Goal: Information Seeking & Learning: Compare options

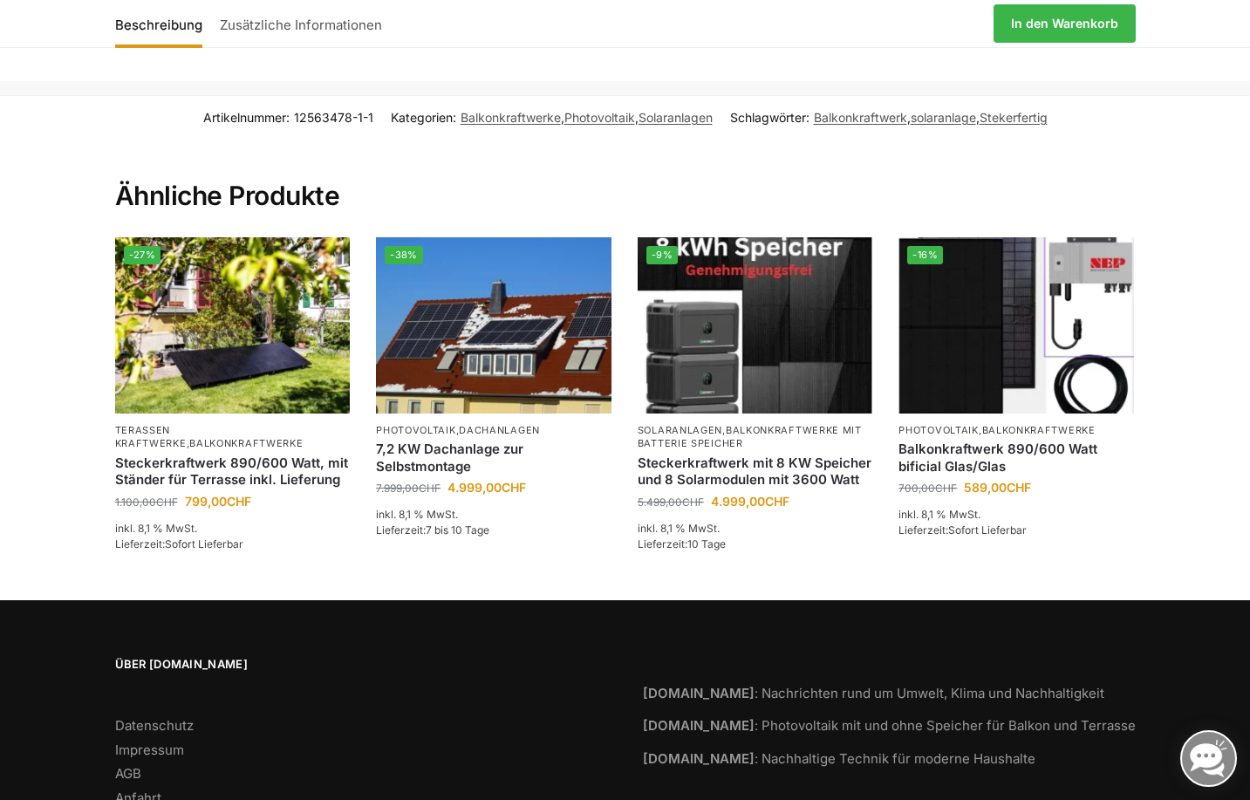
scroll to position [2646, 0]
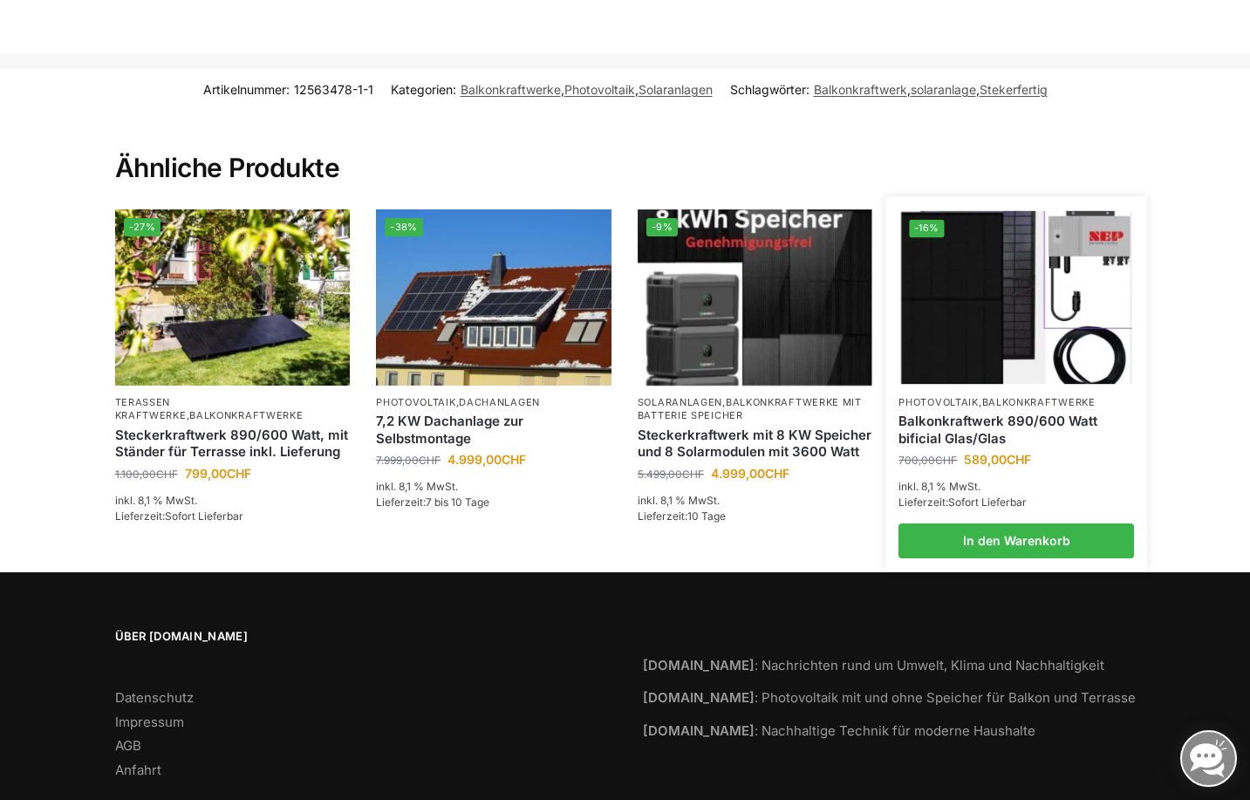
click at [963, 413] on link "Balkonkraftwerk 890/600 Watt bificial Glas/Glas" at bounding box center [1017, 430] width 236 height 34
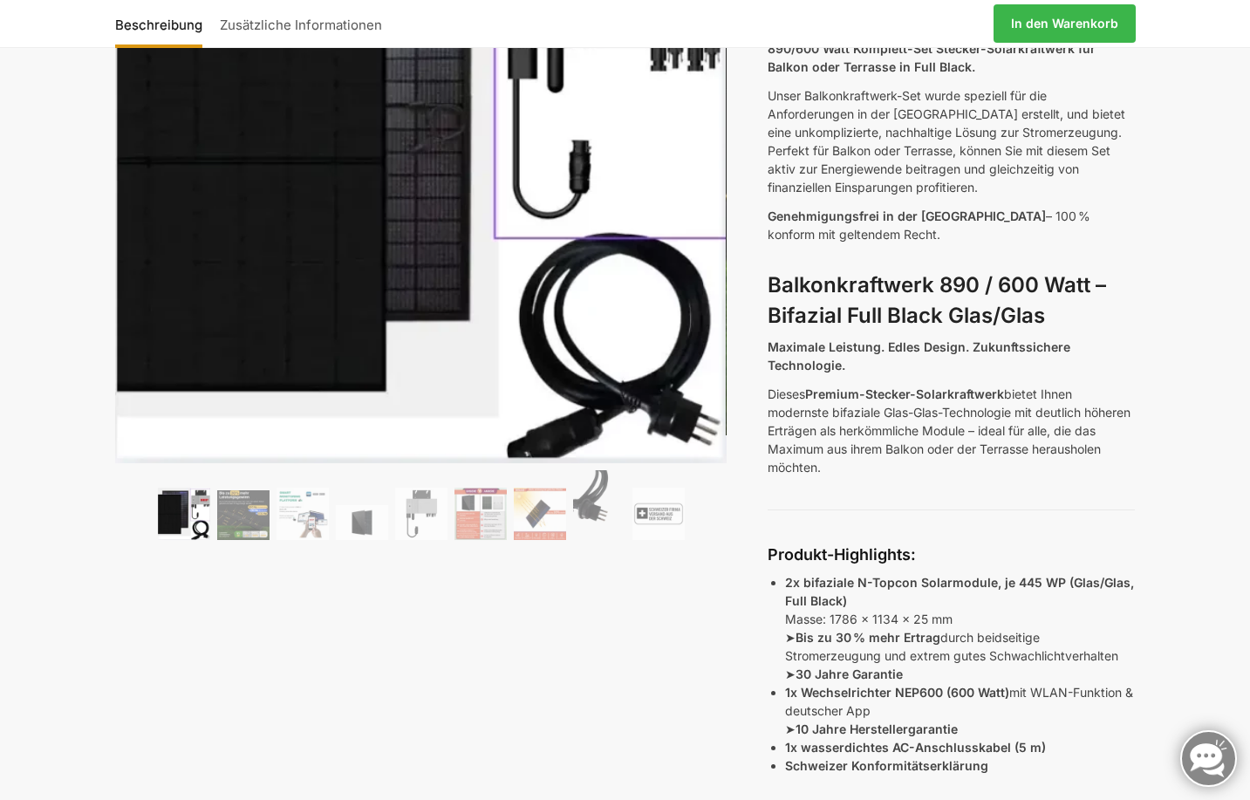
scroll to position [291, 0]
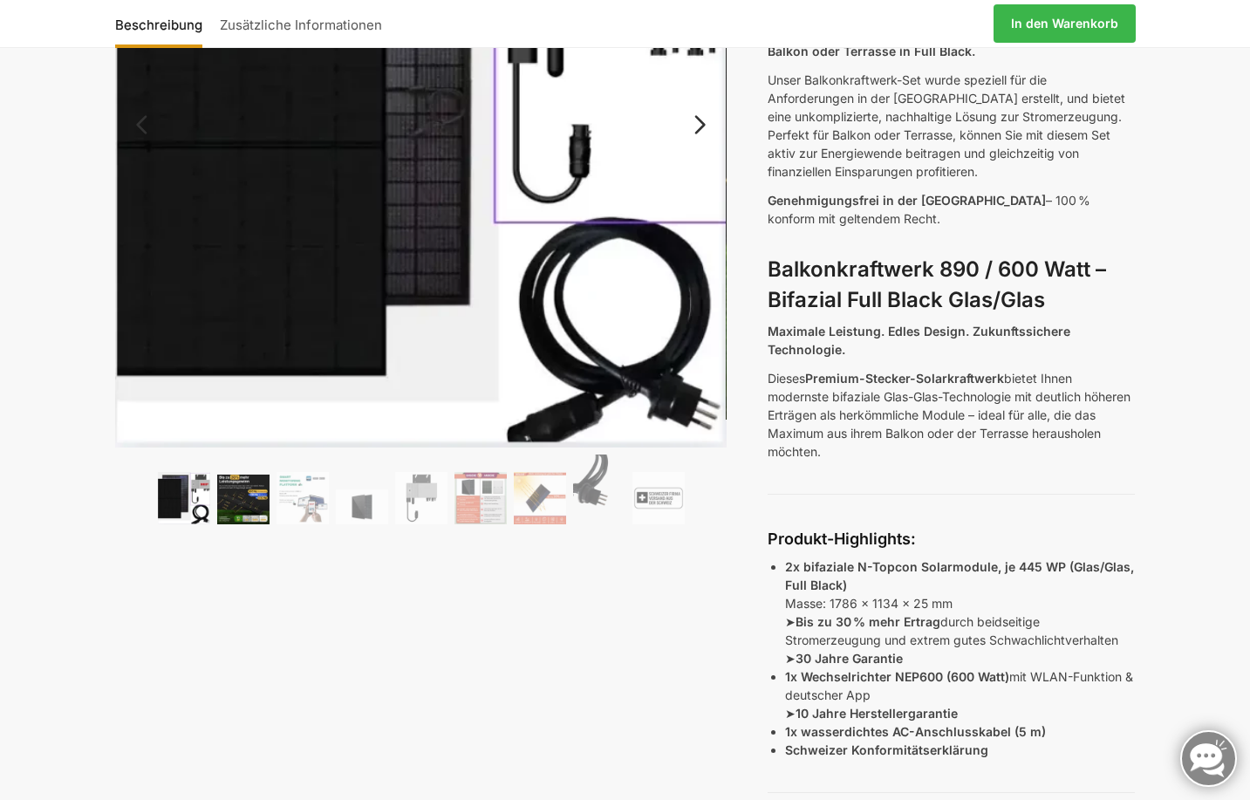
click at [239, 495] on img at bounding box center [243, 500] width 52 height 50
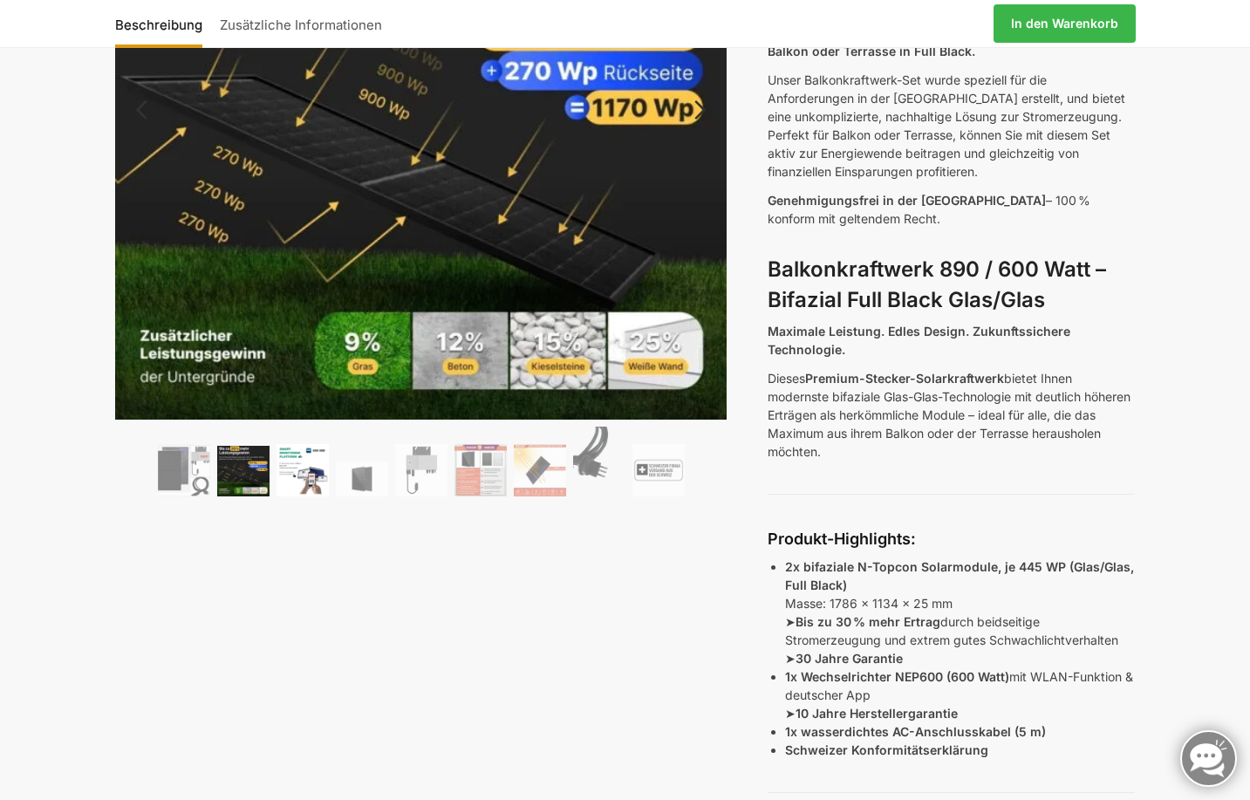
click at [325, 473] on img at bounding box center [303, 470] width 52 height 52
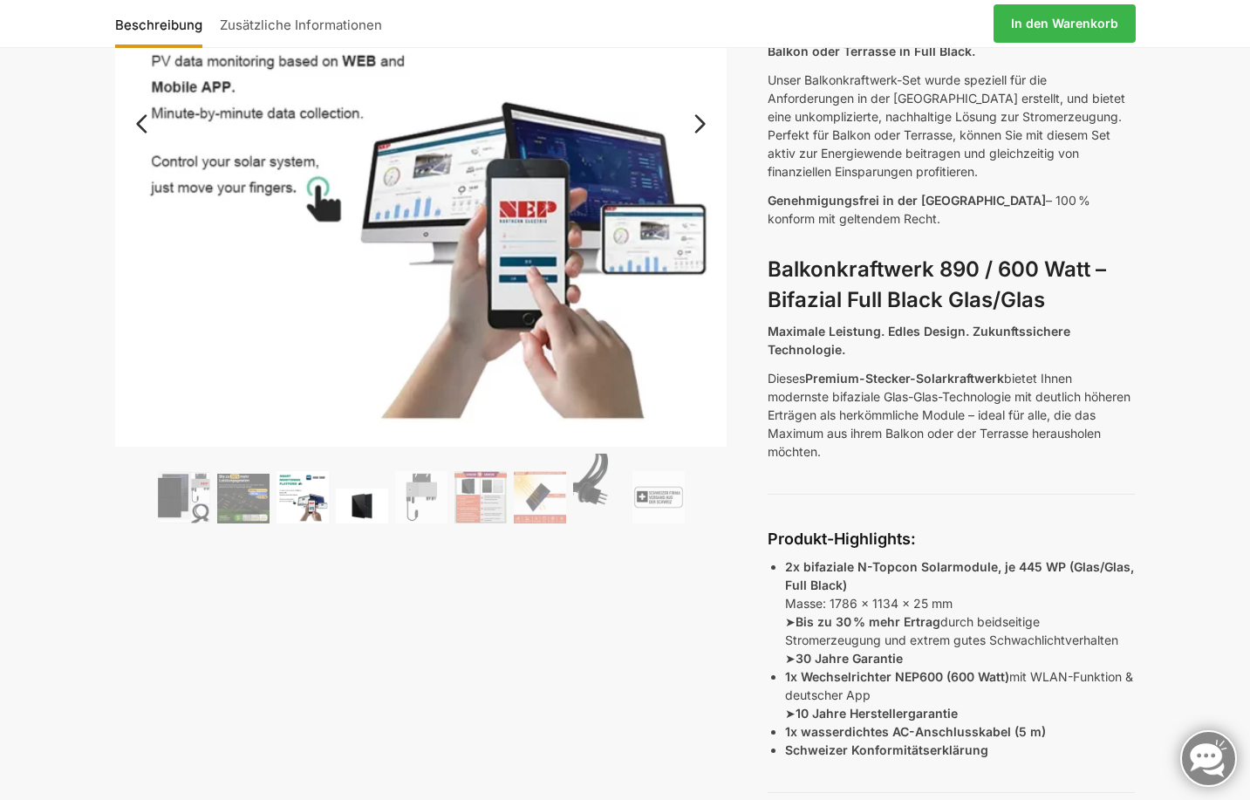
click at [365, 492] on img at bounding box center [362, 506] width 52 height 35
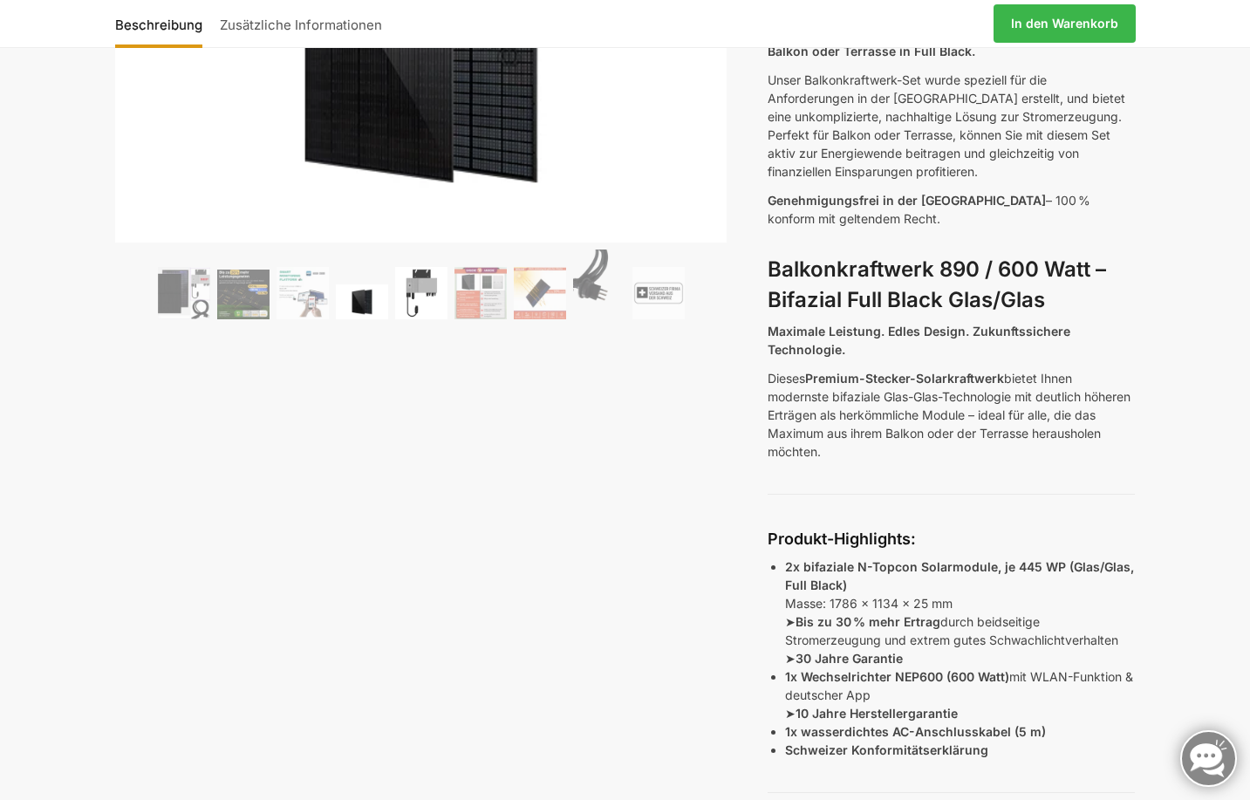
click at [424, 302] on img at bounding box center [421, 293] width 52 height 52
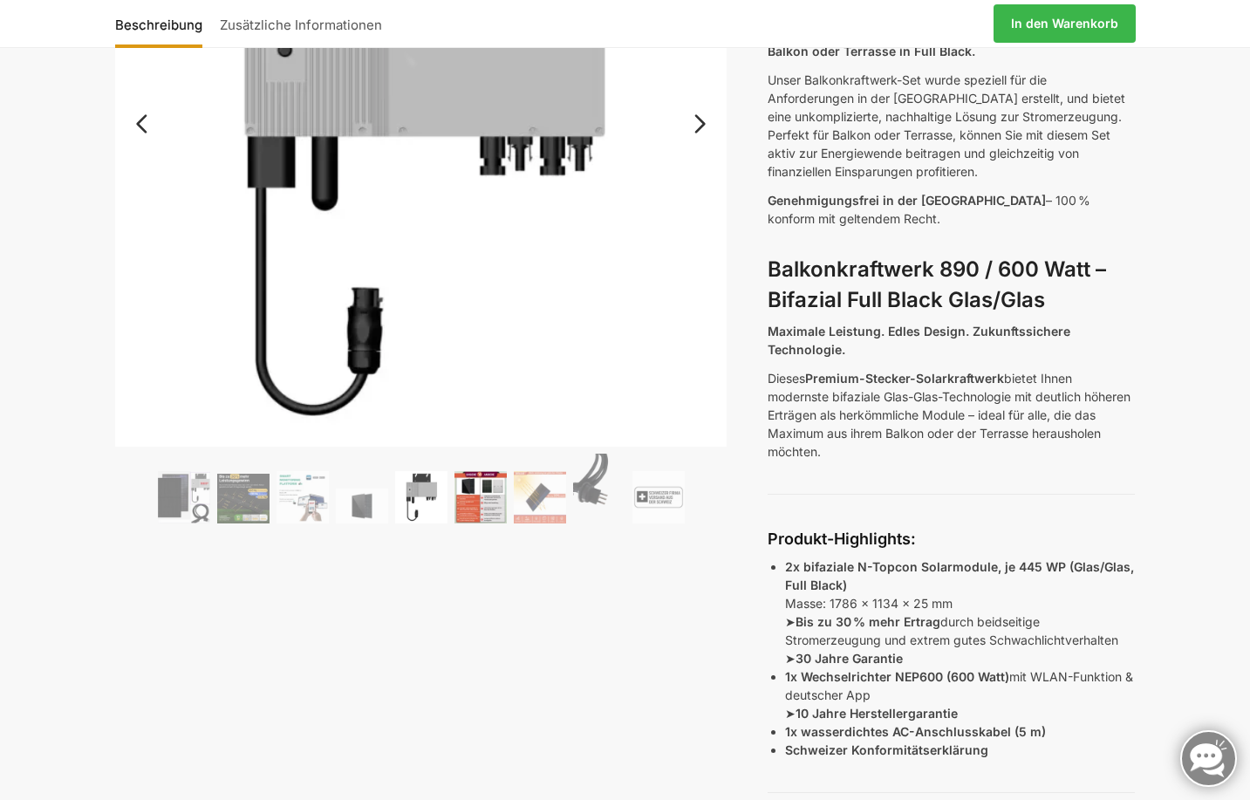
click at [466, 493] on img at bounding box center [481, 497] width 52 height 52
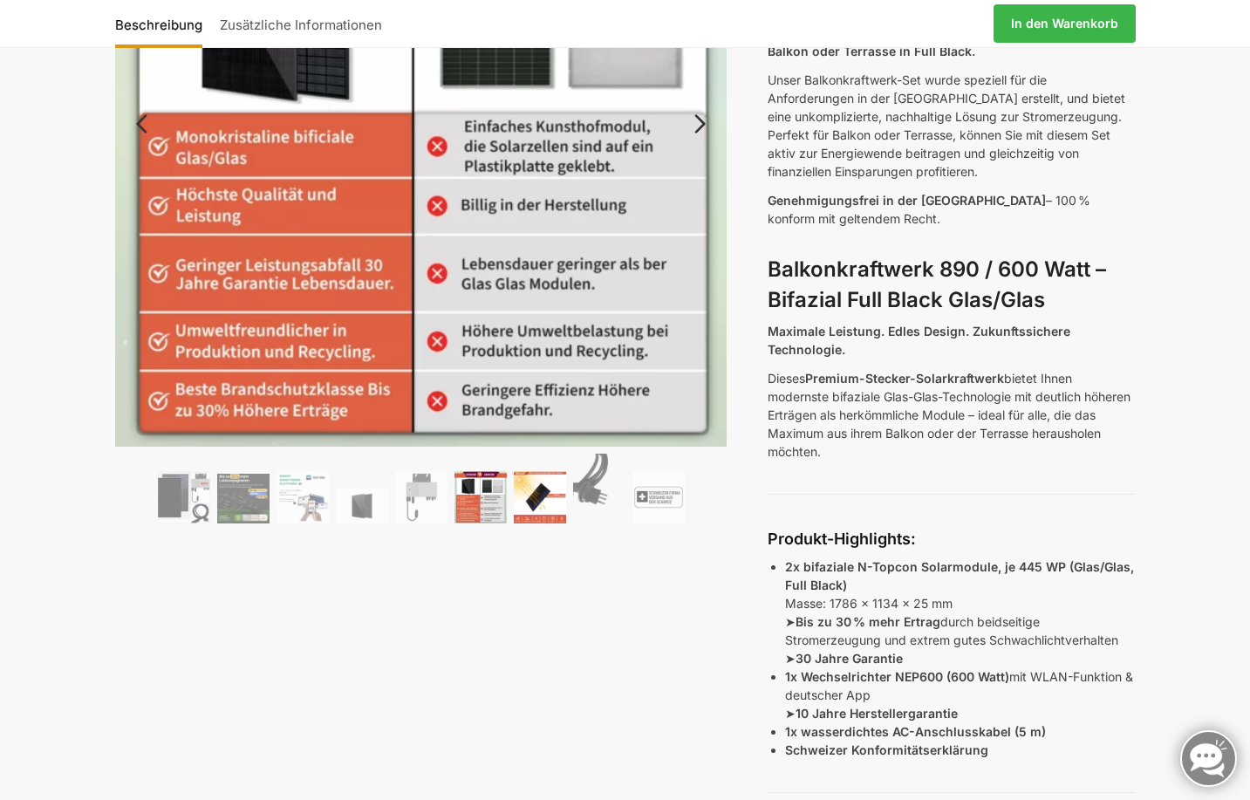
click at [549, 496] on img at bounding box center [540, 497] width 52 height 52
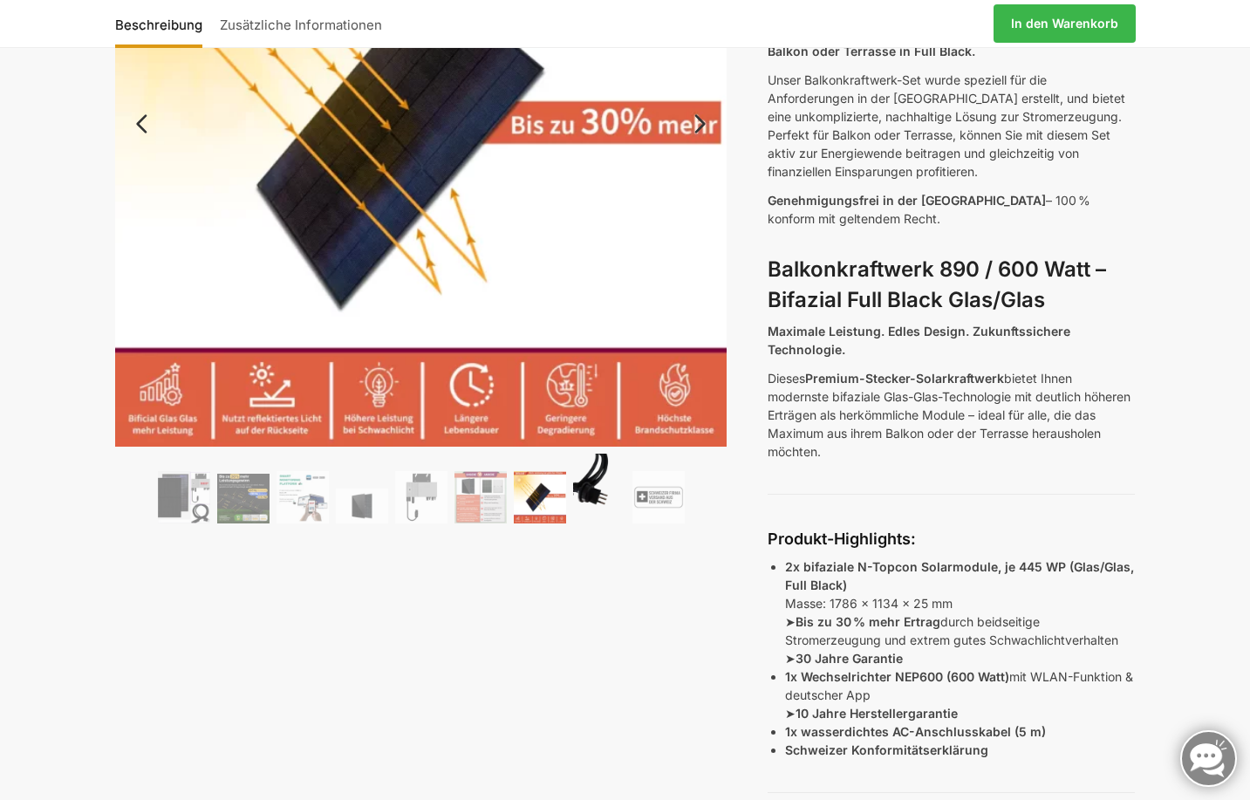
click at [596, 491] on img at bounding box center [599, 489] width 52 height 70
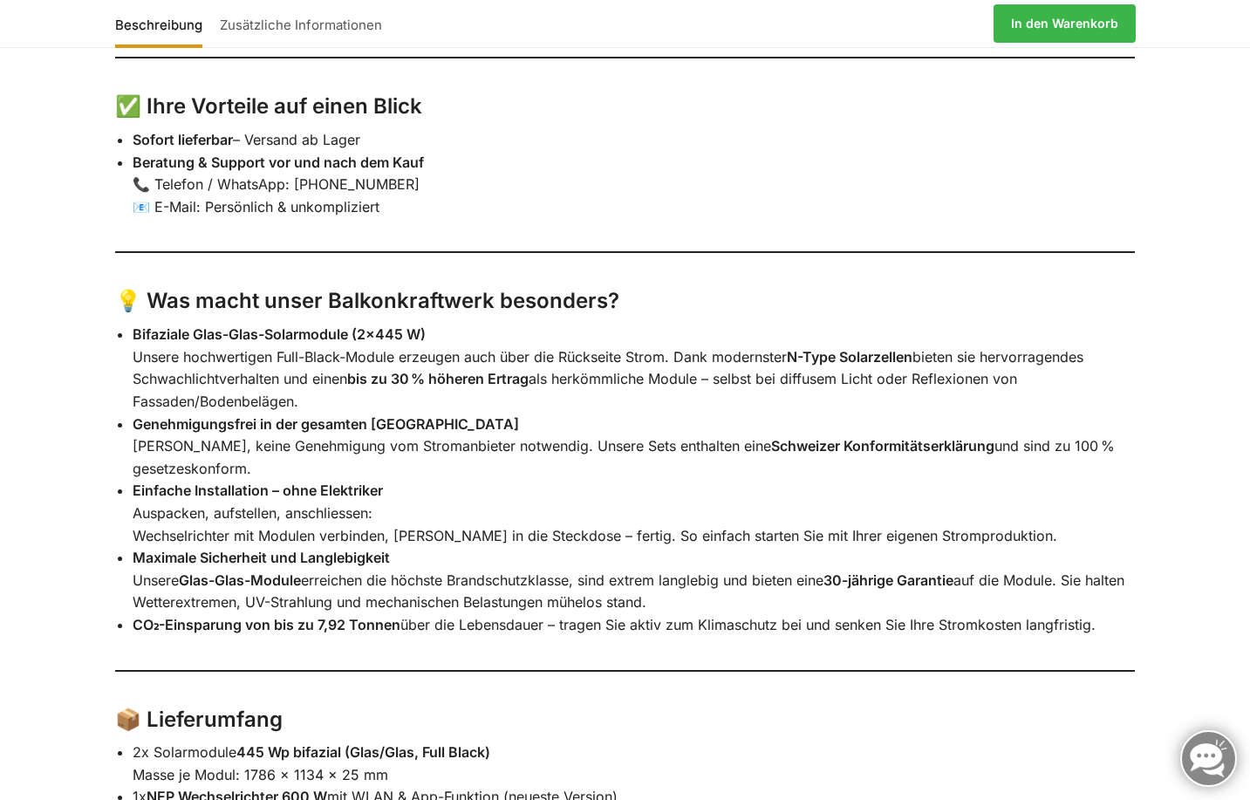
scroll to position [2448, 0]
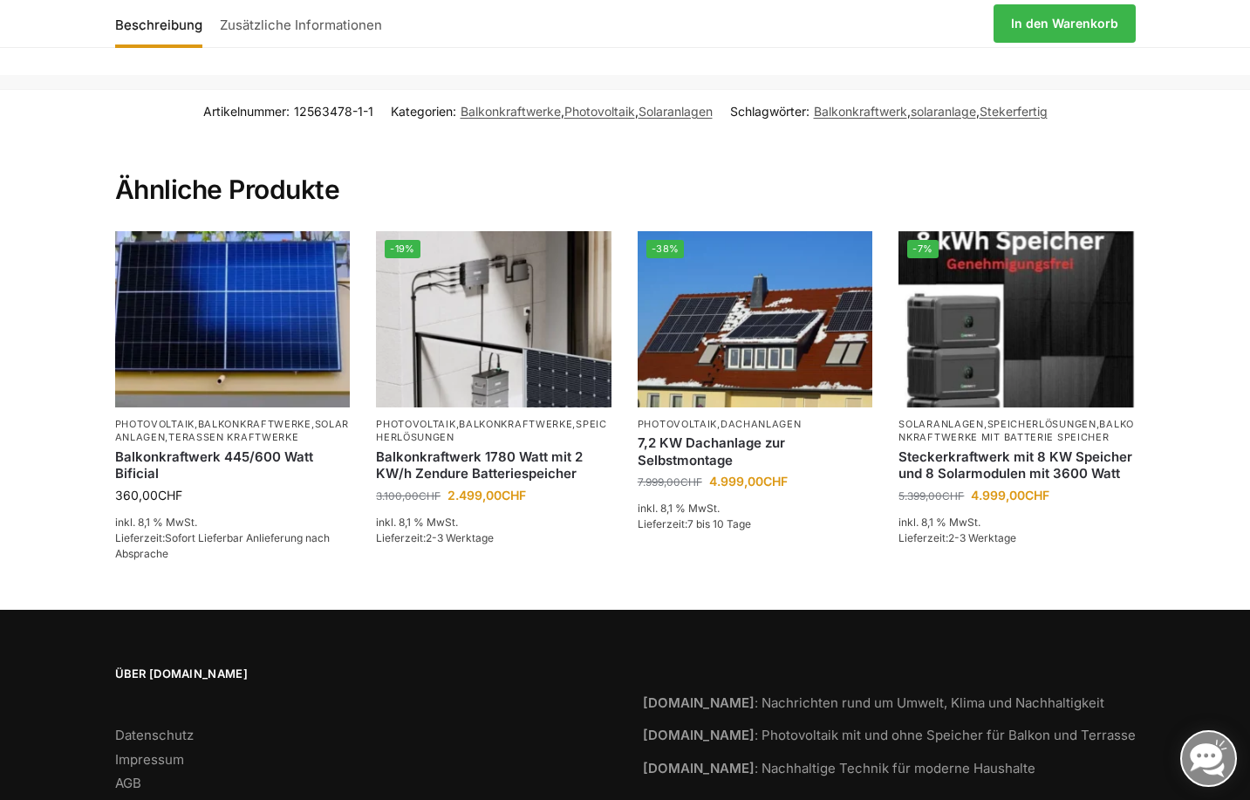
scroll to position [2661, 0]
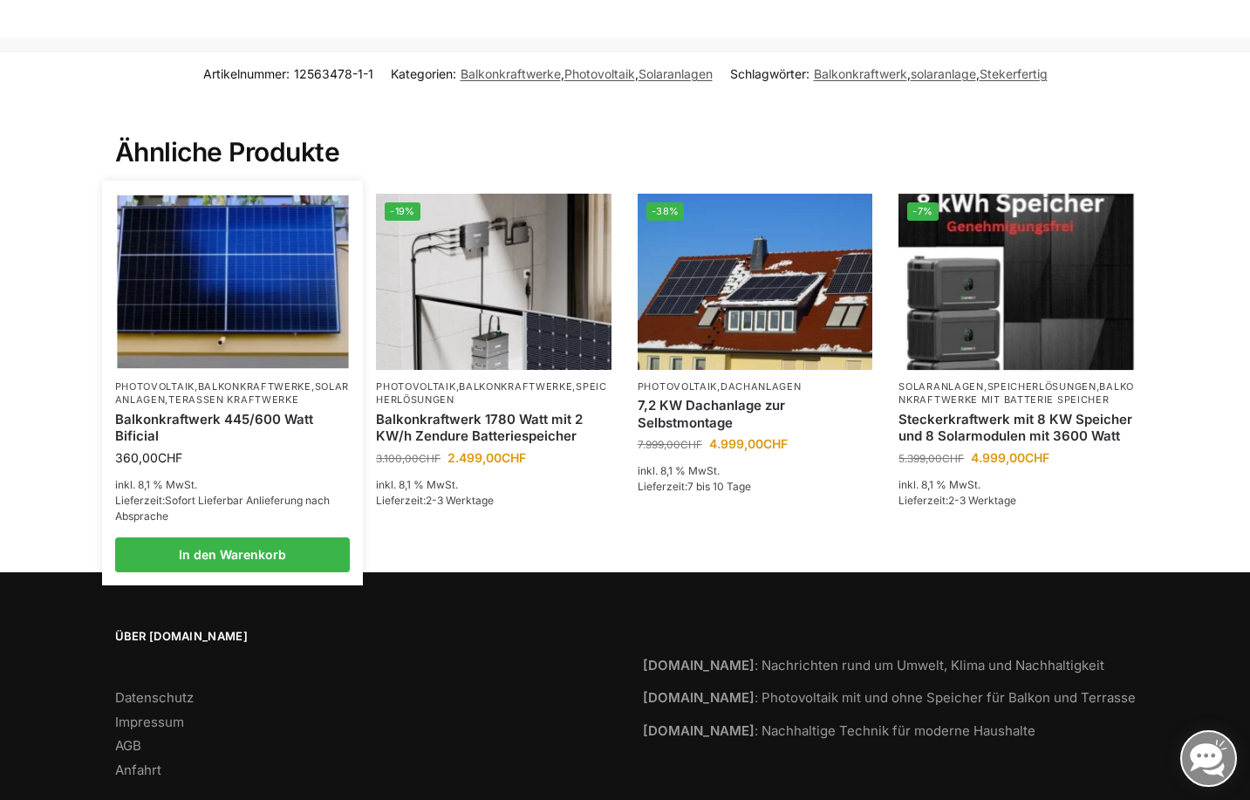
click at [236, 411] on link "Balkonkraftwerk 445/600 Watt Bificial" at bounding box center [233, 428] width 236 height 34
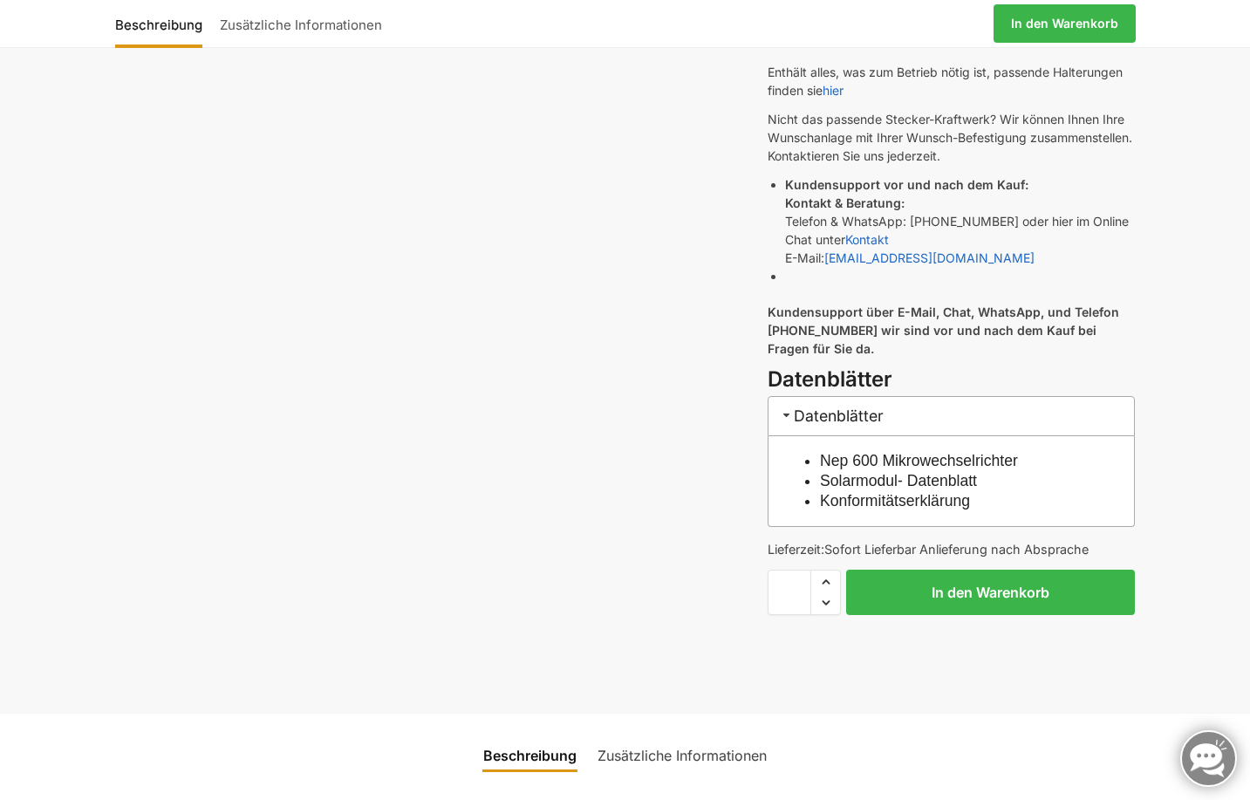
scroll to position [873, 0]
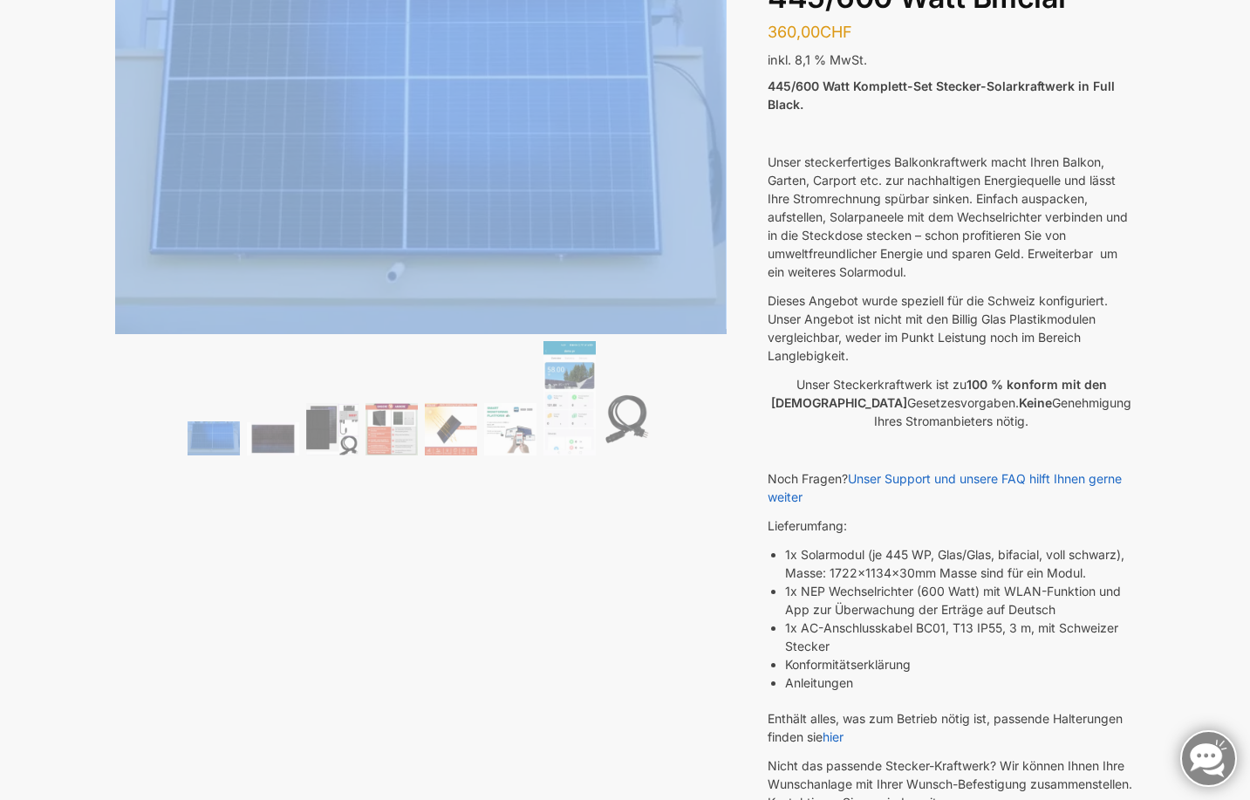
scroll to position [0, 0]
